Goal: Navigation & Orientation: Find specific page/section

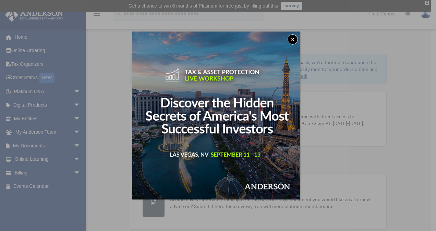
click at [297, 39] on button "x" at bounding box center [292, 39] width 10 height 10
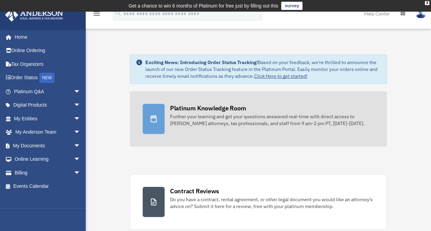
click at [198, 111] on div "Platinum Knowledge Room" at bounding box center [208, 108] width 76 height 9
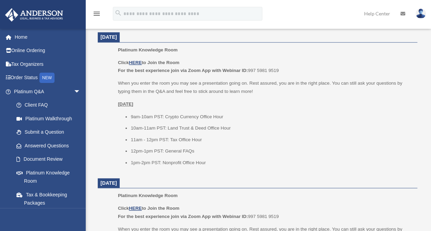
scroll to position [294, 0]
click at [139, 63] on u "HERE" at bounding box center [135, 62] width 13 height 5
